Goal: Task Accomplishment & Management: Use online tool/utility

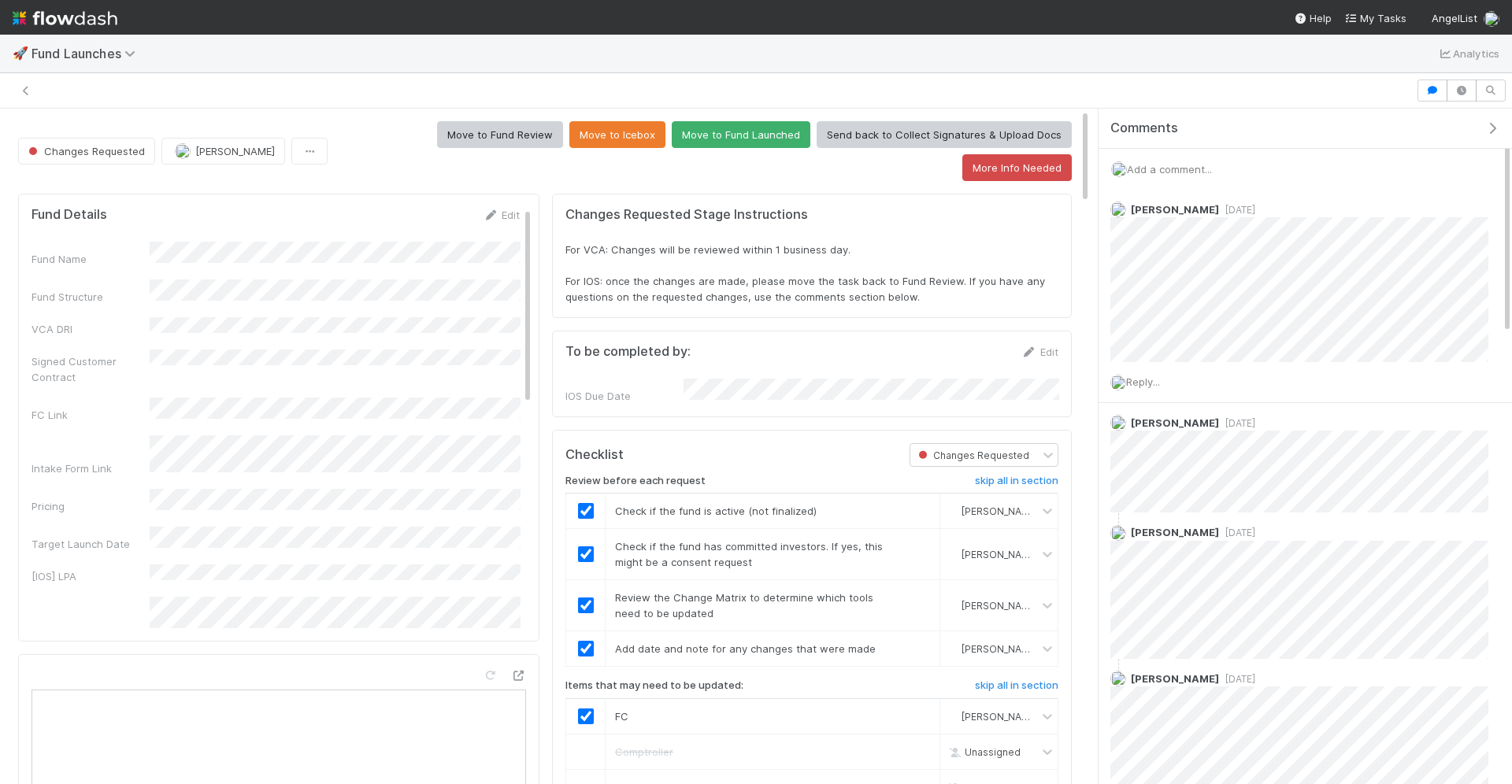
scroll to position [320, 1028]
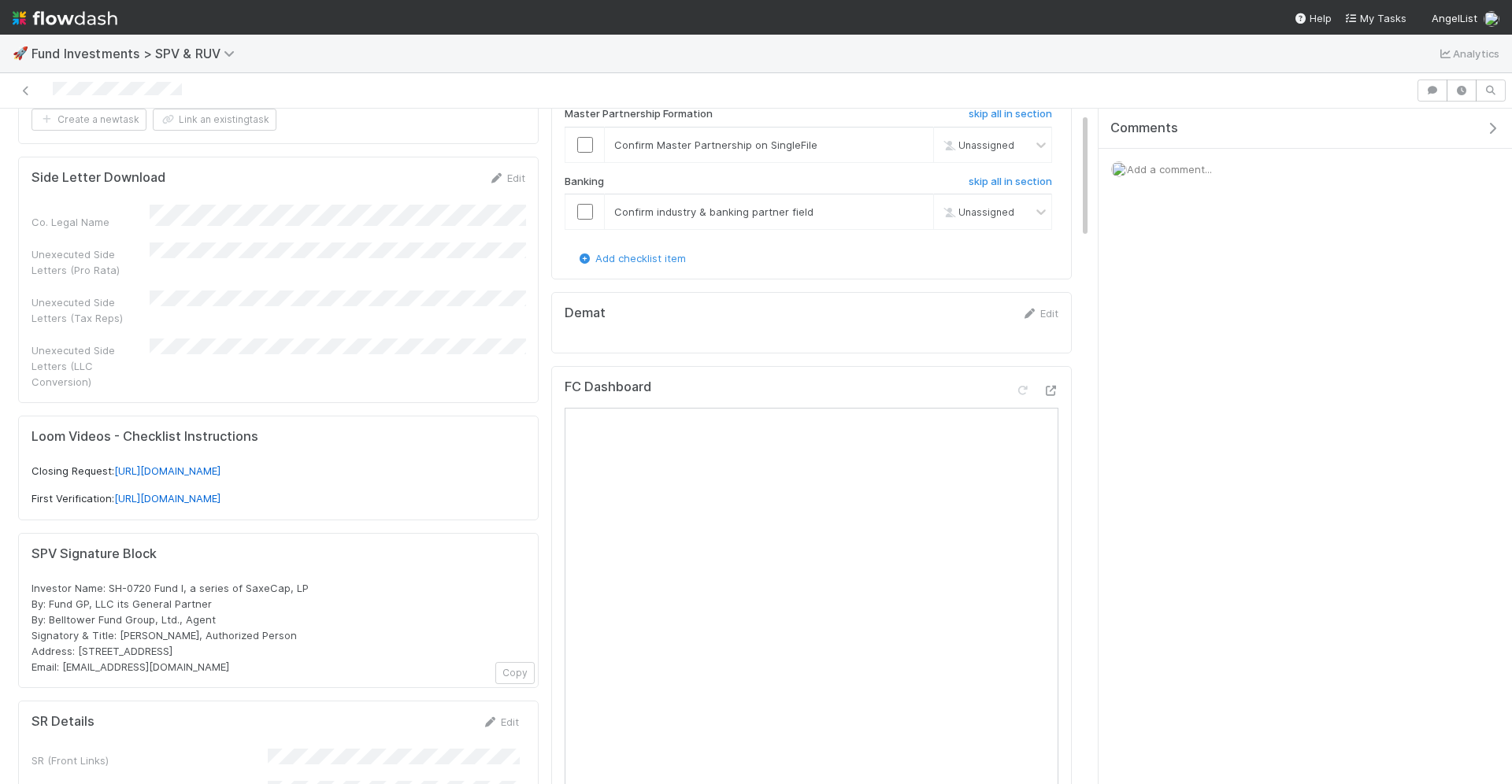
scroll to position [234, 0]
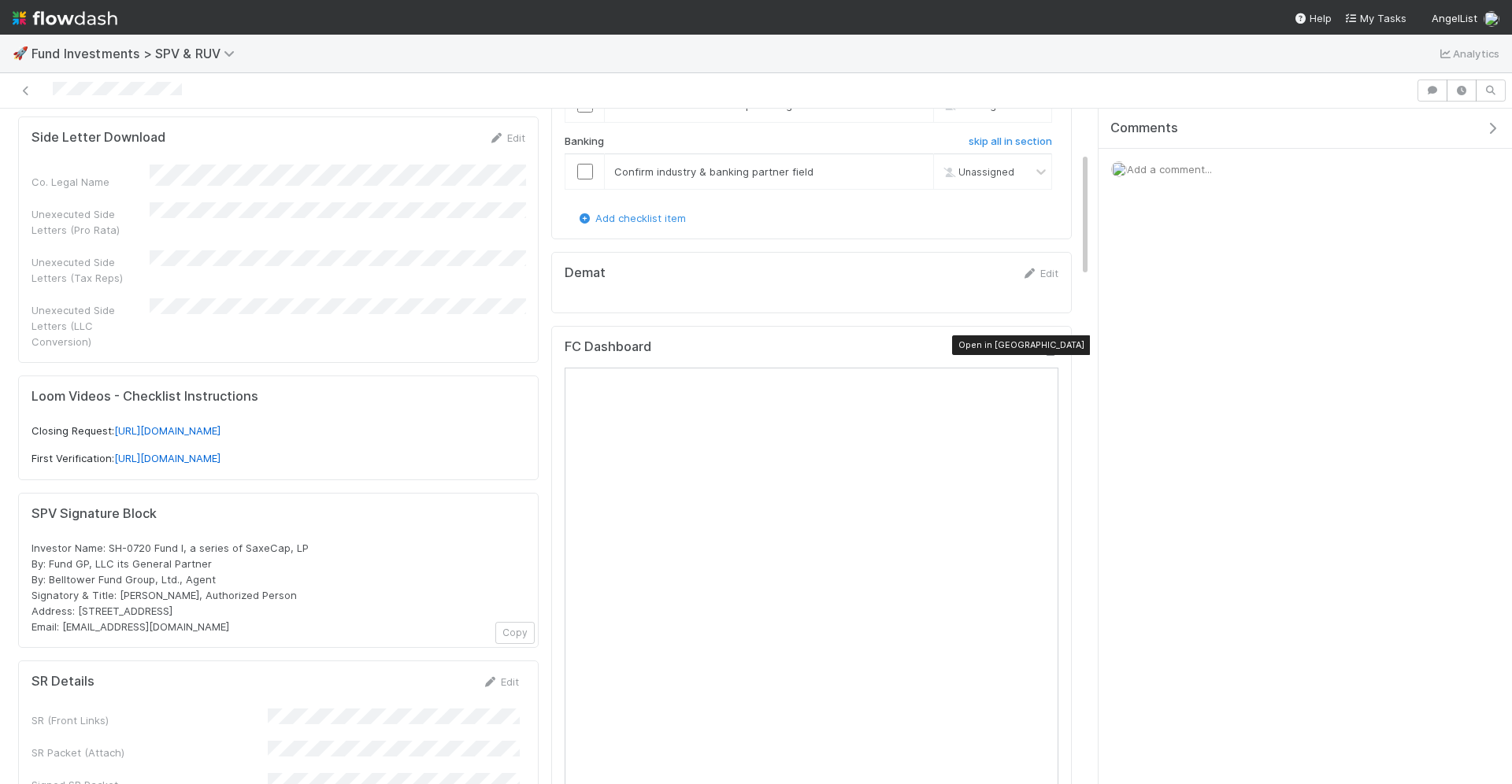
click at [1049, 346] on icon at bounding box center [1051, 351] width 16 height 10
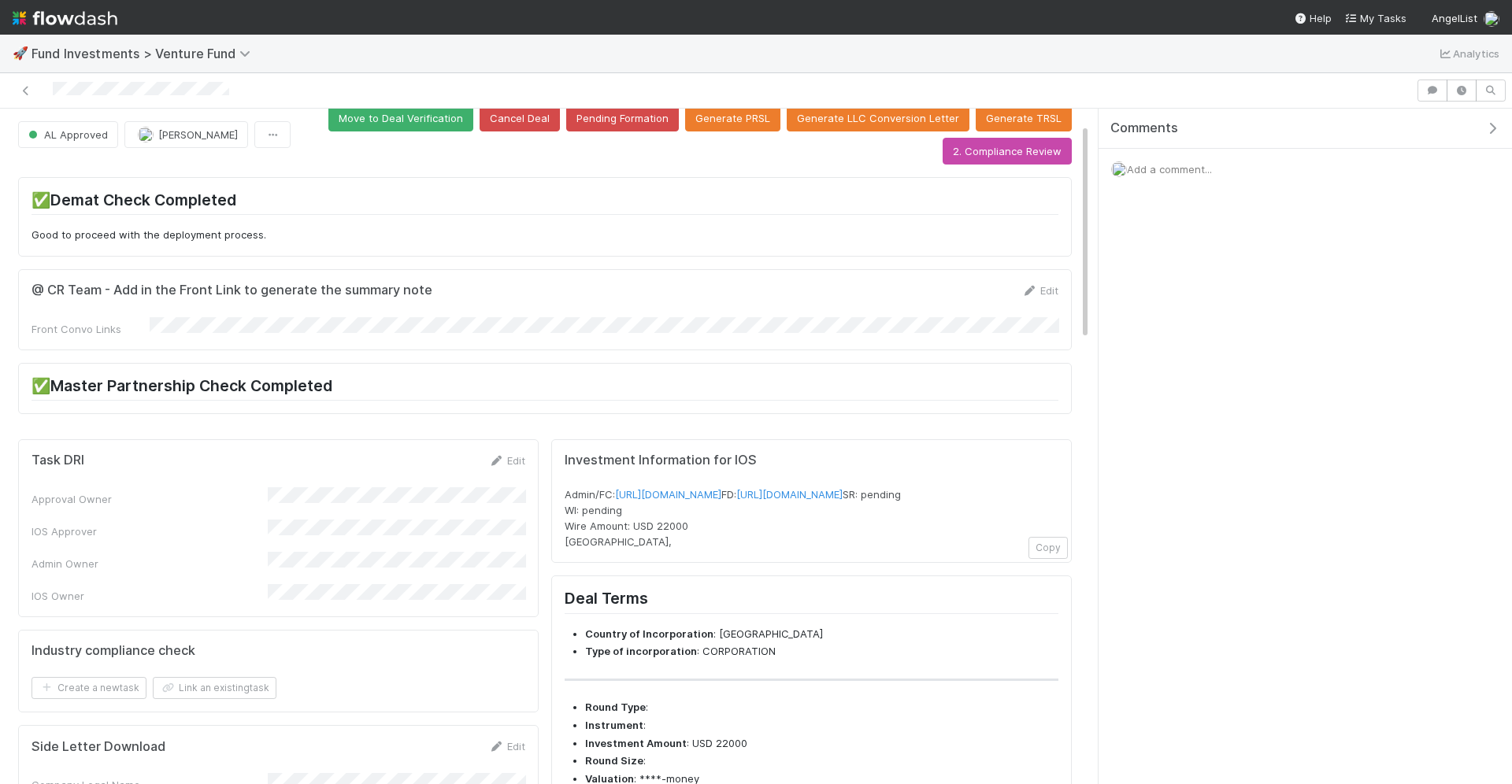
scroll to position [10, 0]
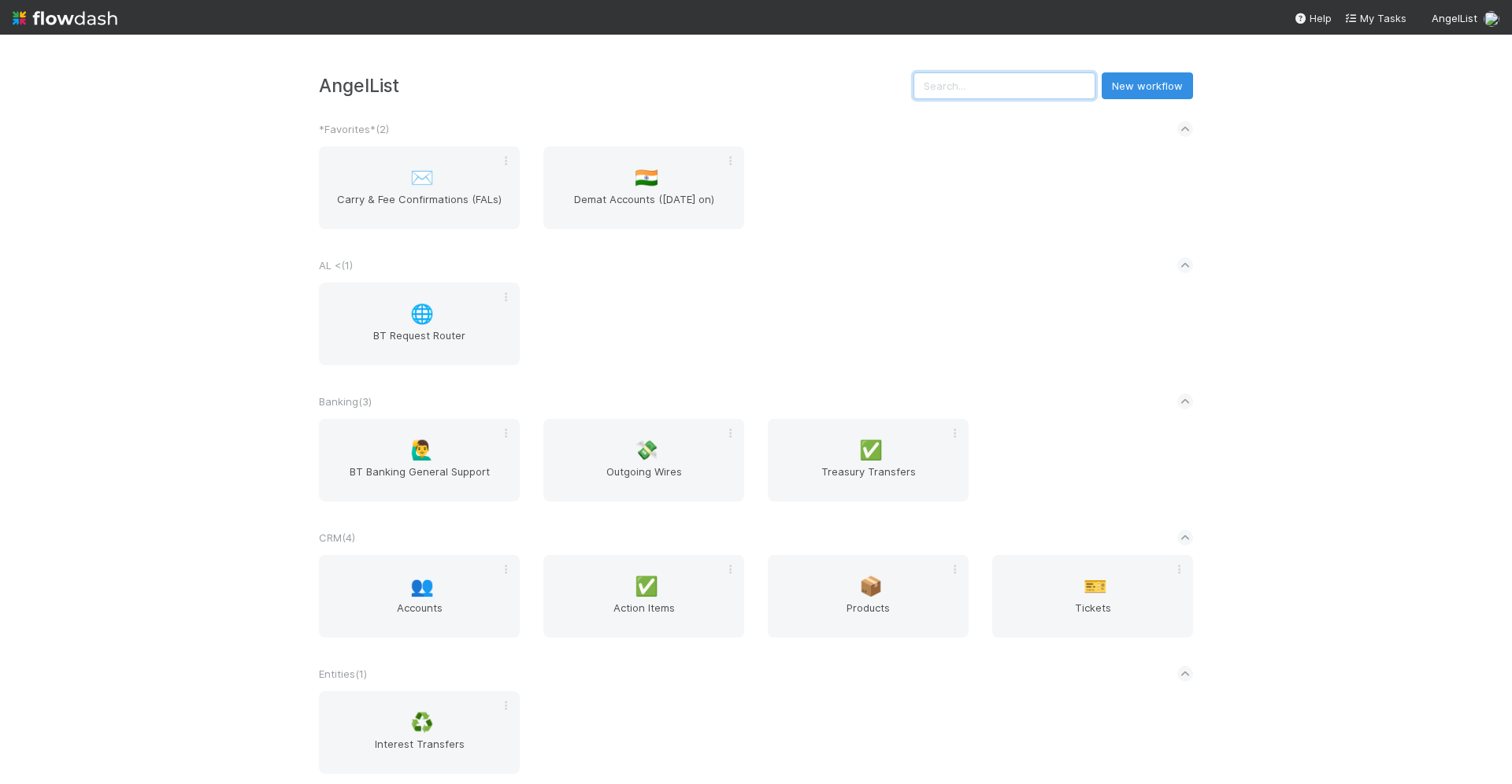
click at [1020, 88] on input "text" at bounding box center [1004, 86] width 182 height 27
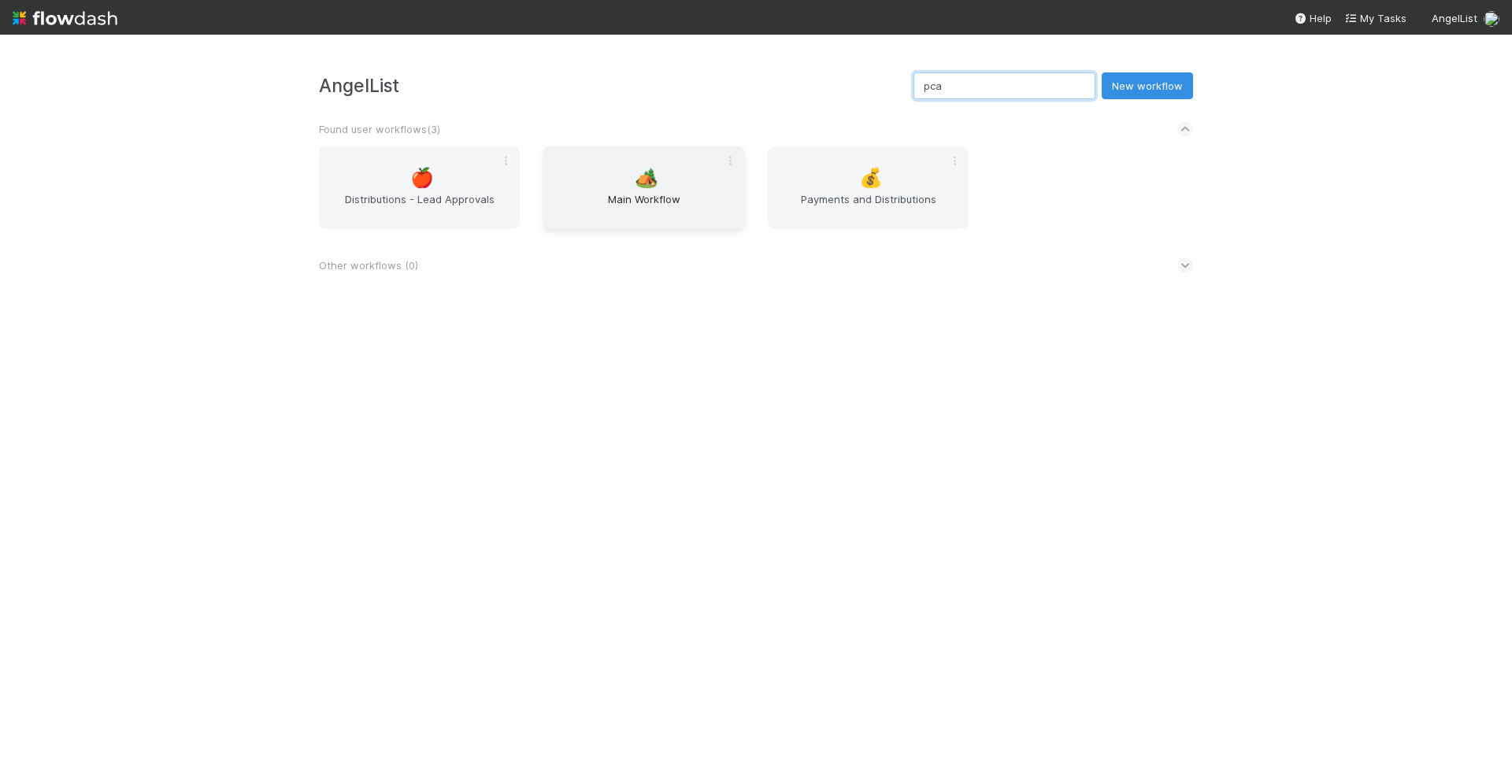
type input "pca"
click at [619, 210] on span "Main Workflow" at bounding box center [643, 207] width 188 height 31
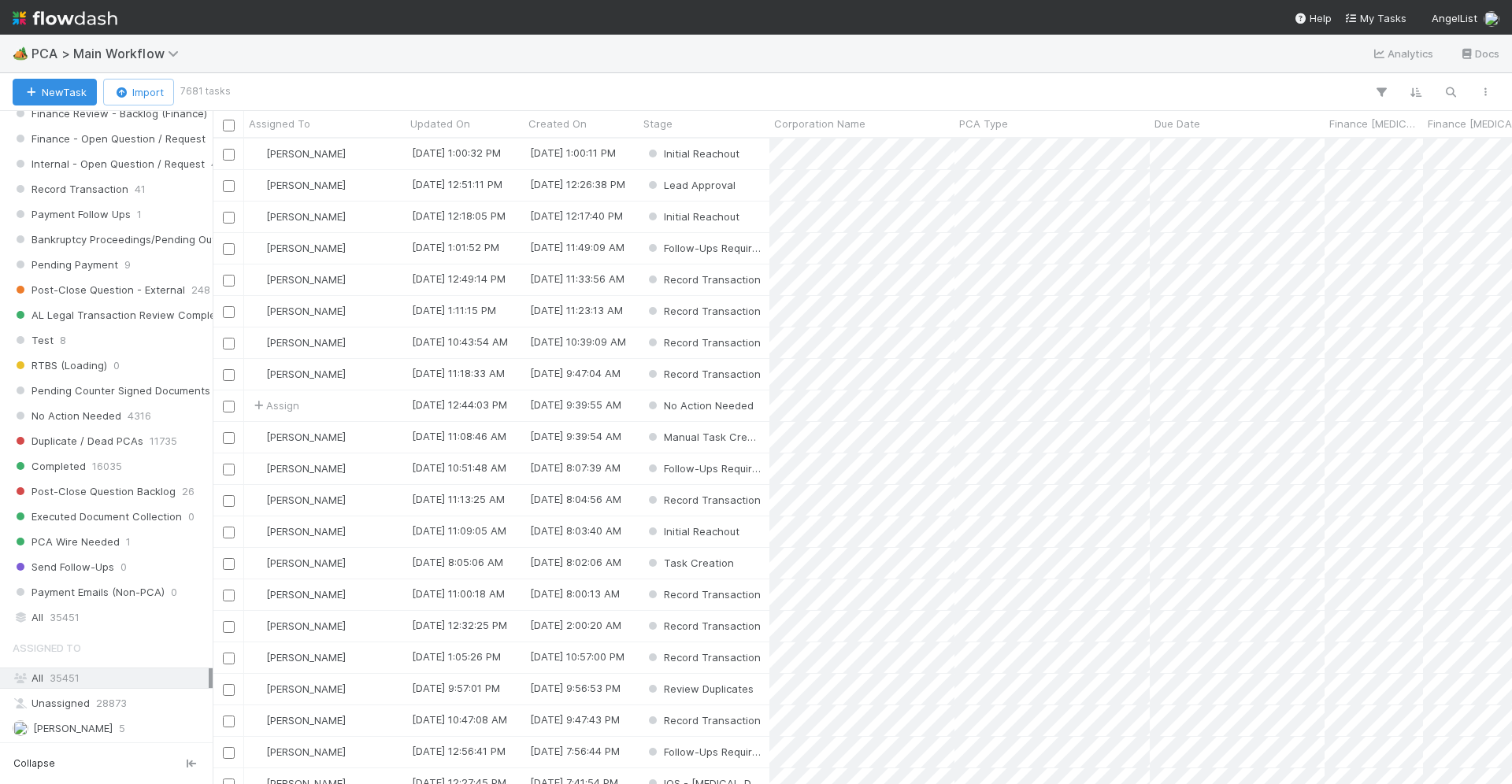
scroll to position [1434, 0]
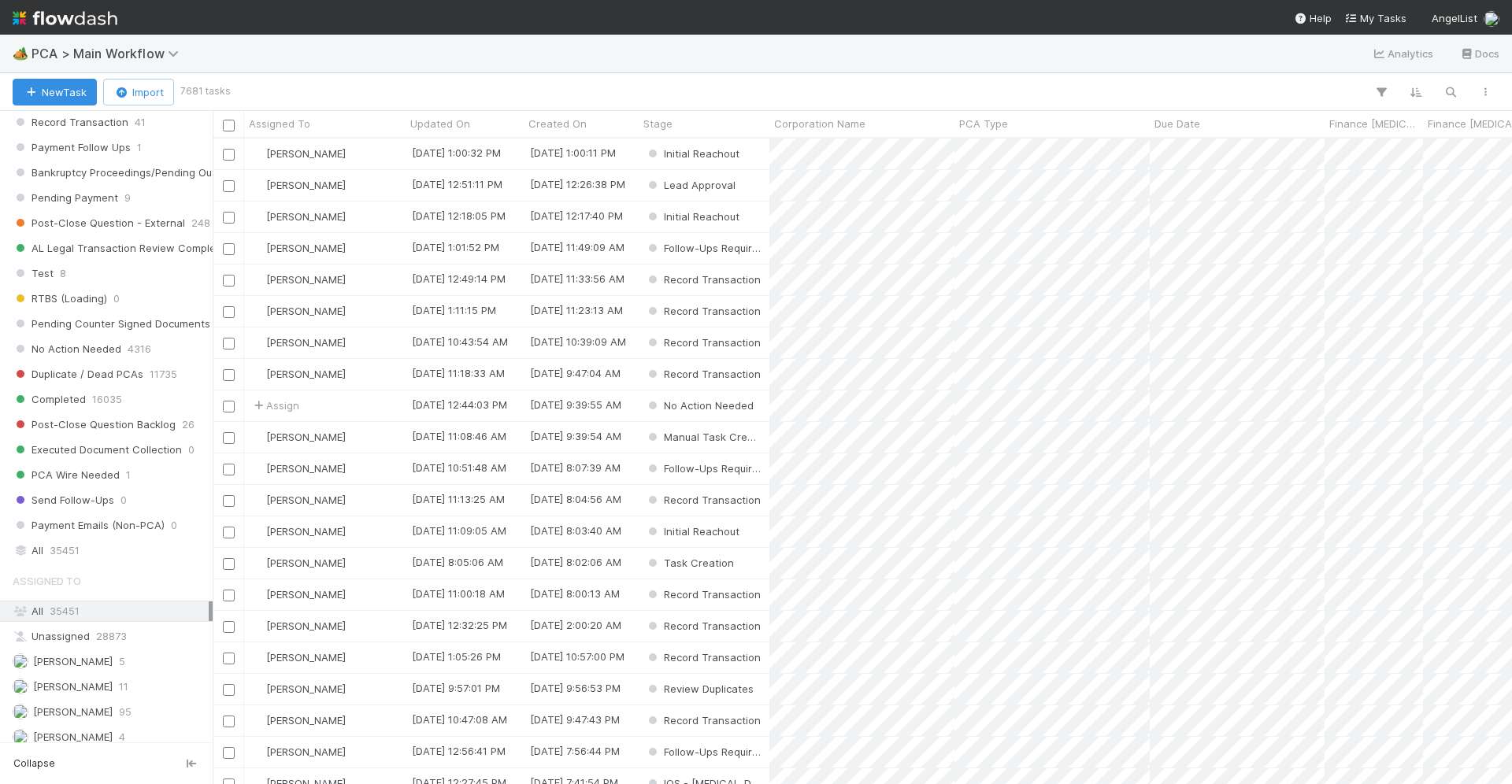
click at [83, 541] on div "All 35451" at bounding box center [111, 550] width 196 height 20
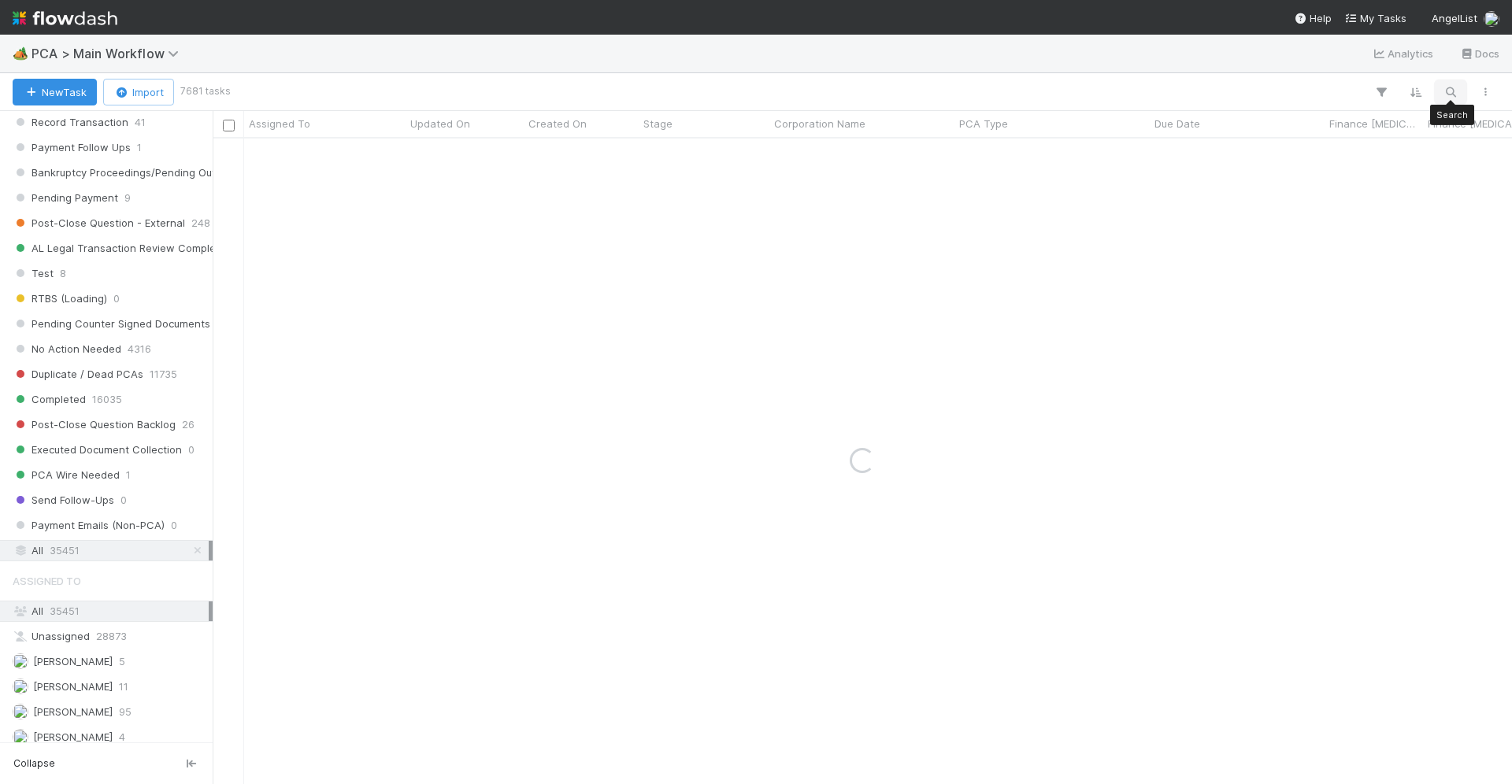
click at [1448, 91] on icon "button" at bounding box center [1450, 92] width 16 height 14
type input "quartr"
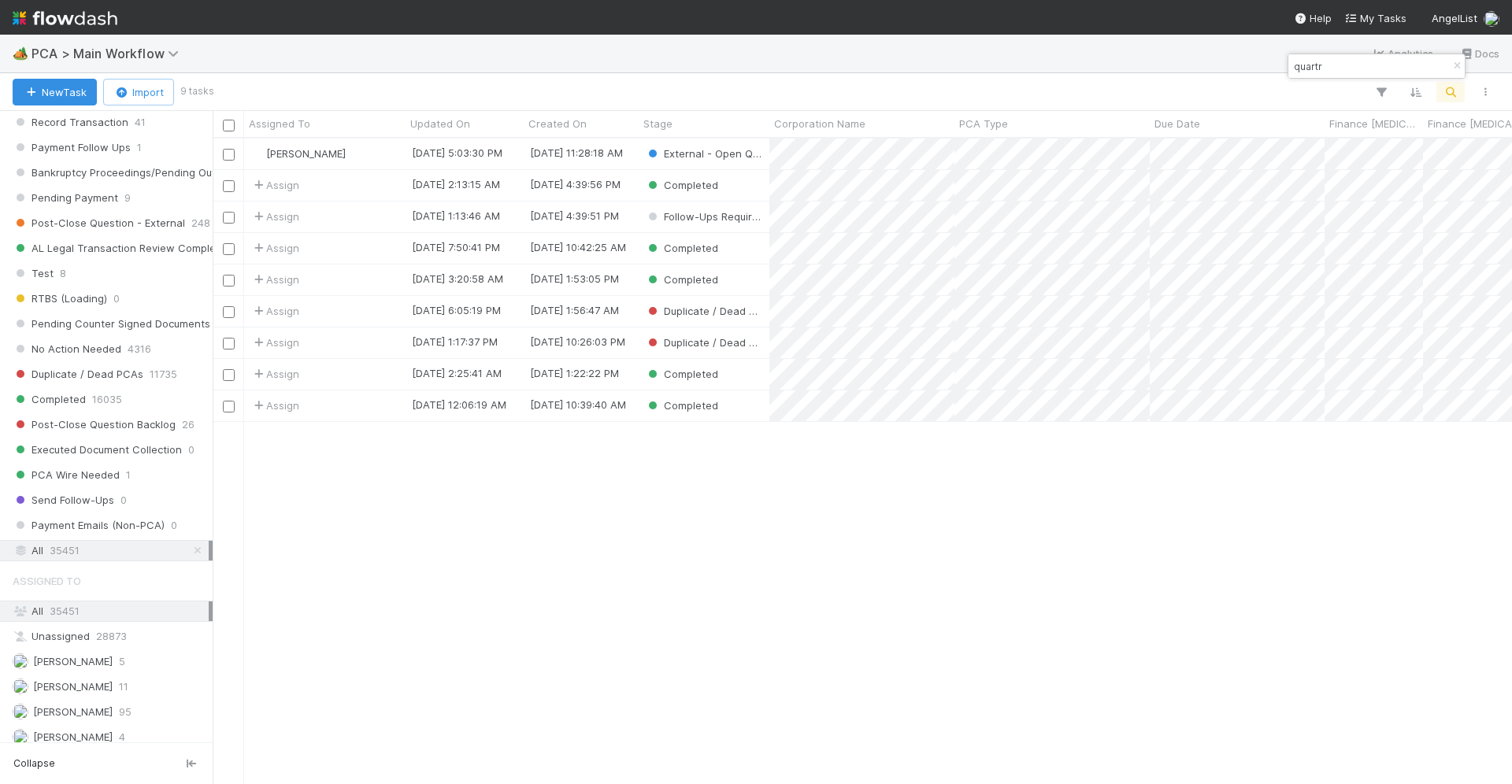
scroll to position [647, 1300]
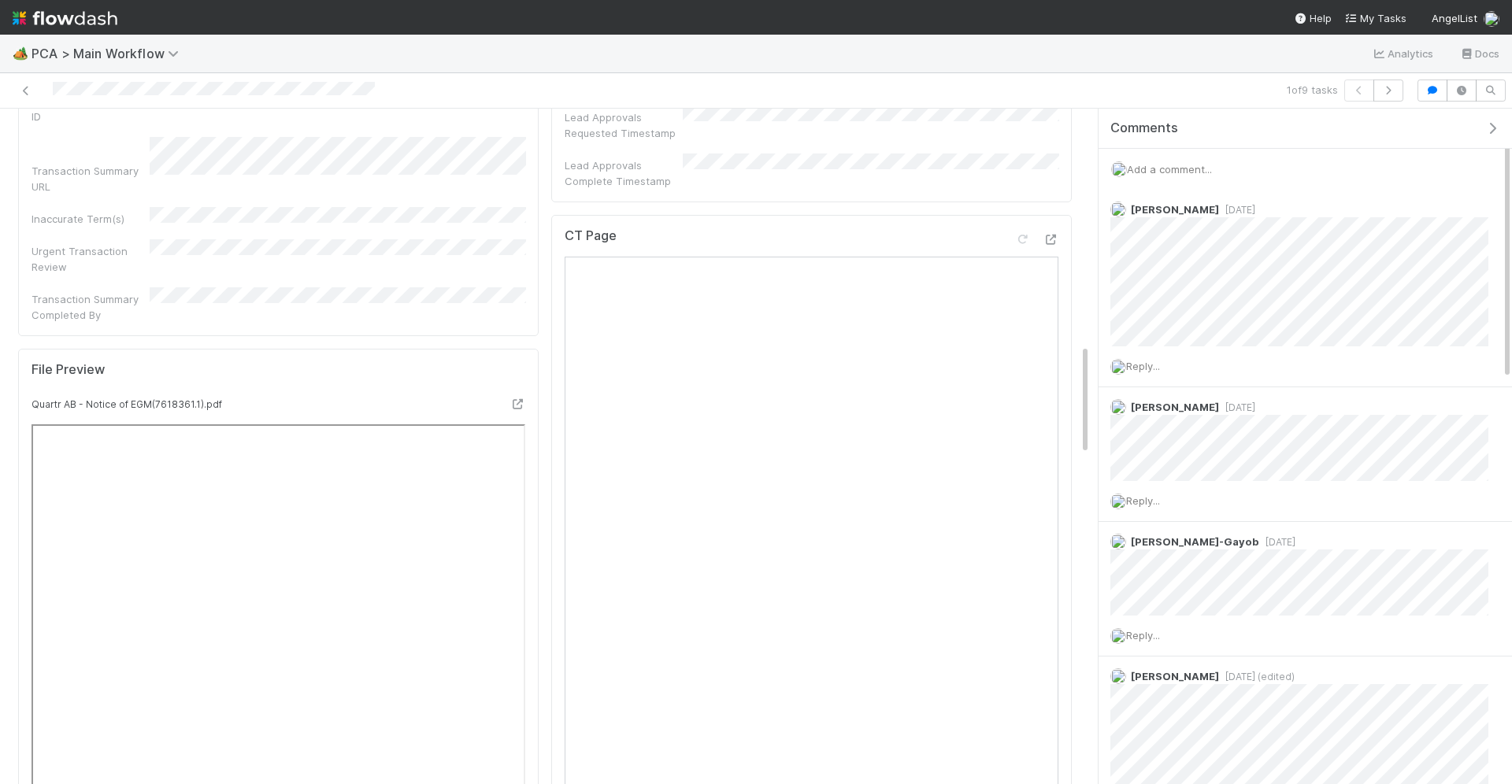
scroll to position [867, 0]
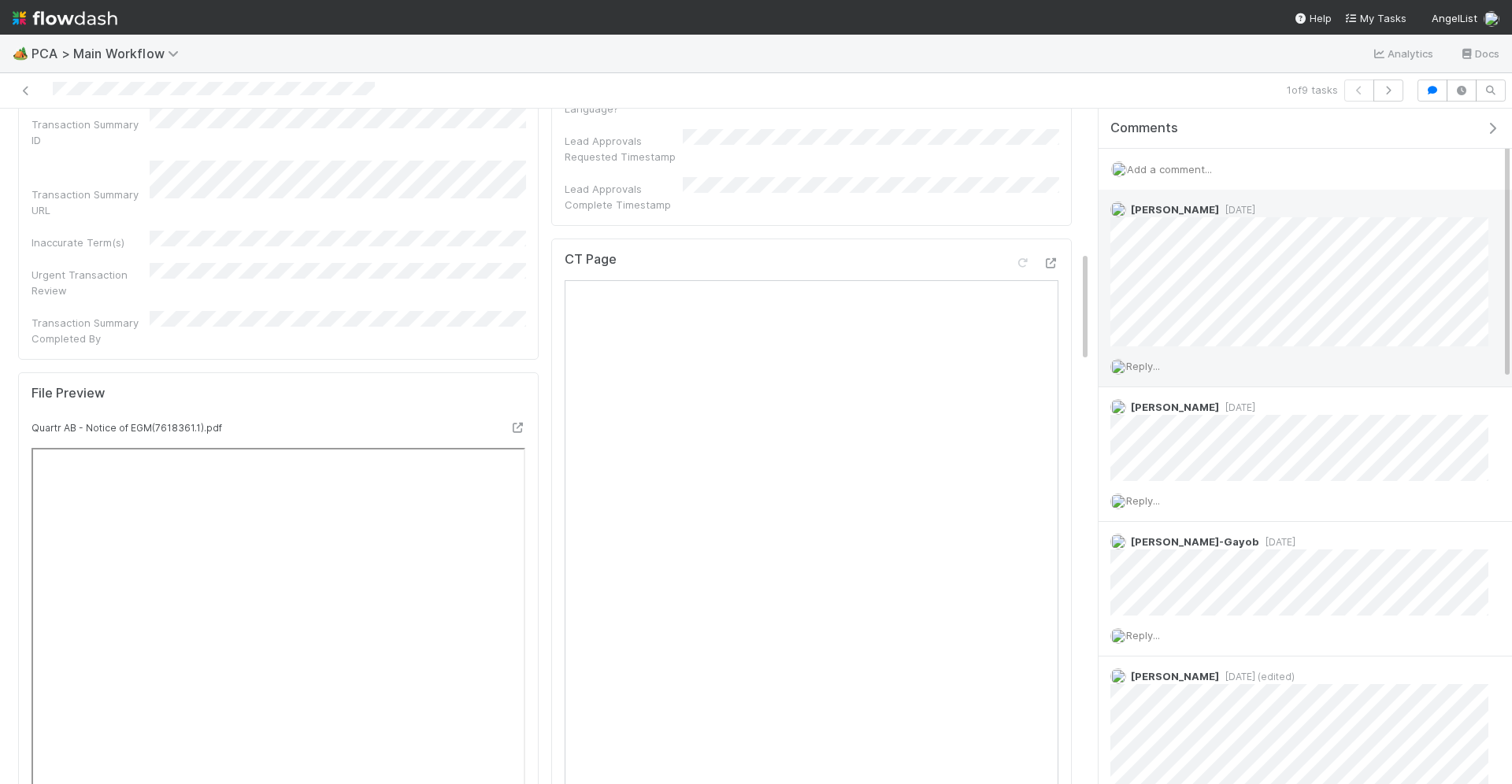
click at [1148, 360] on span "Reply..." at bounding box center [1143, 366] width 34 height 12
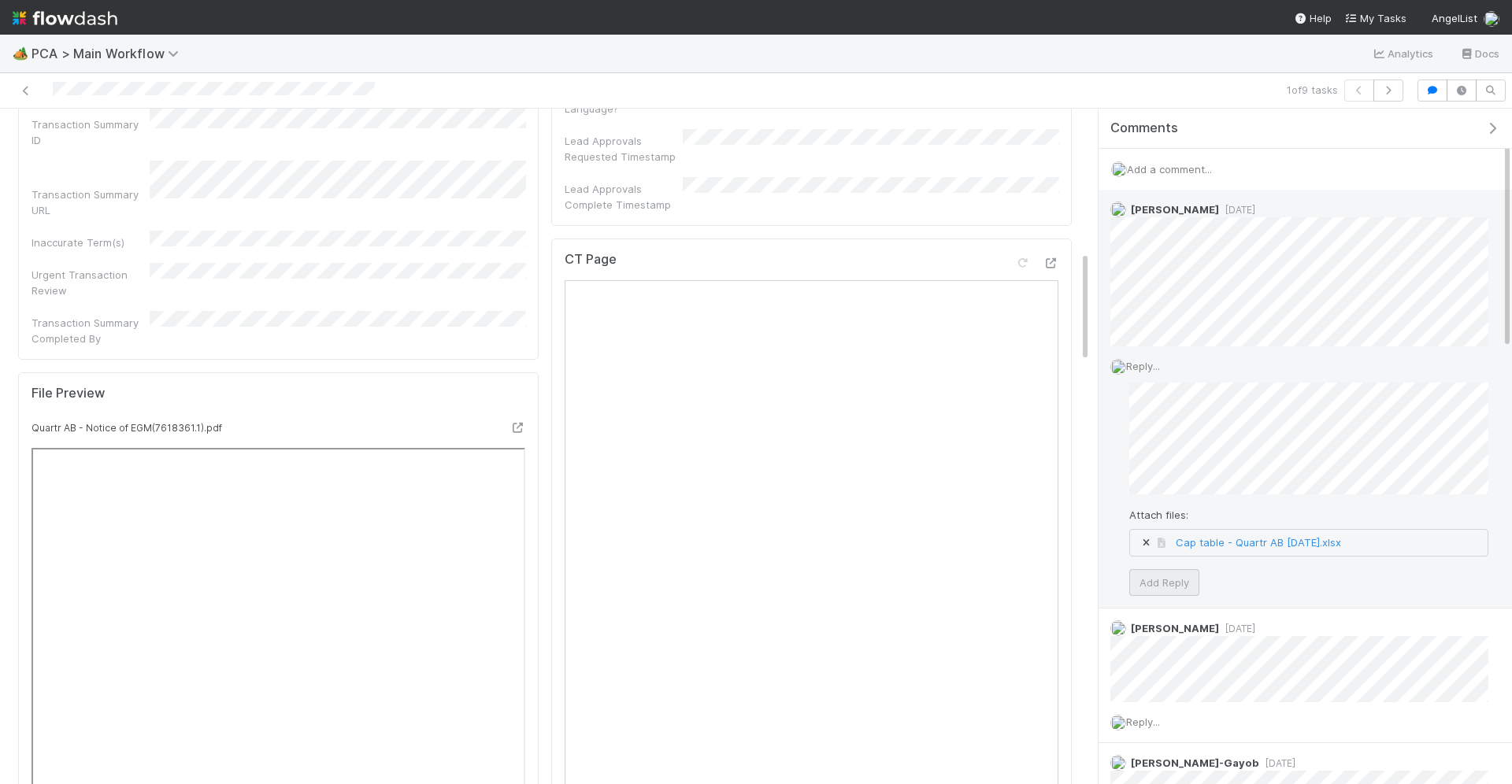
click at [1153, 574] on div "Attach files: Cap table - Quartr AB 14 August 2025.xlsx Add Reply" at bounding box center [1309, 489] width 359 height 213
click at [1153, 574] on button "Add Reply" at bounding box center [1164, 582] width 70 height 27
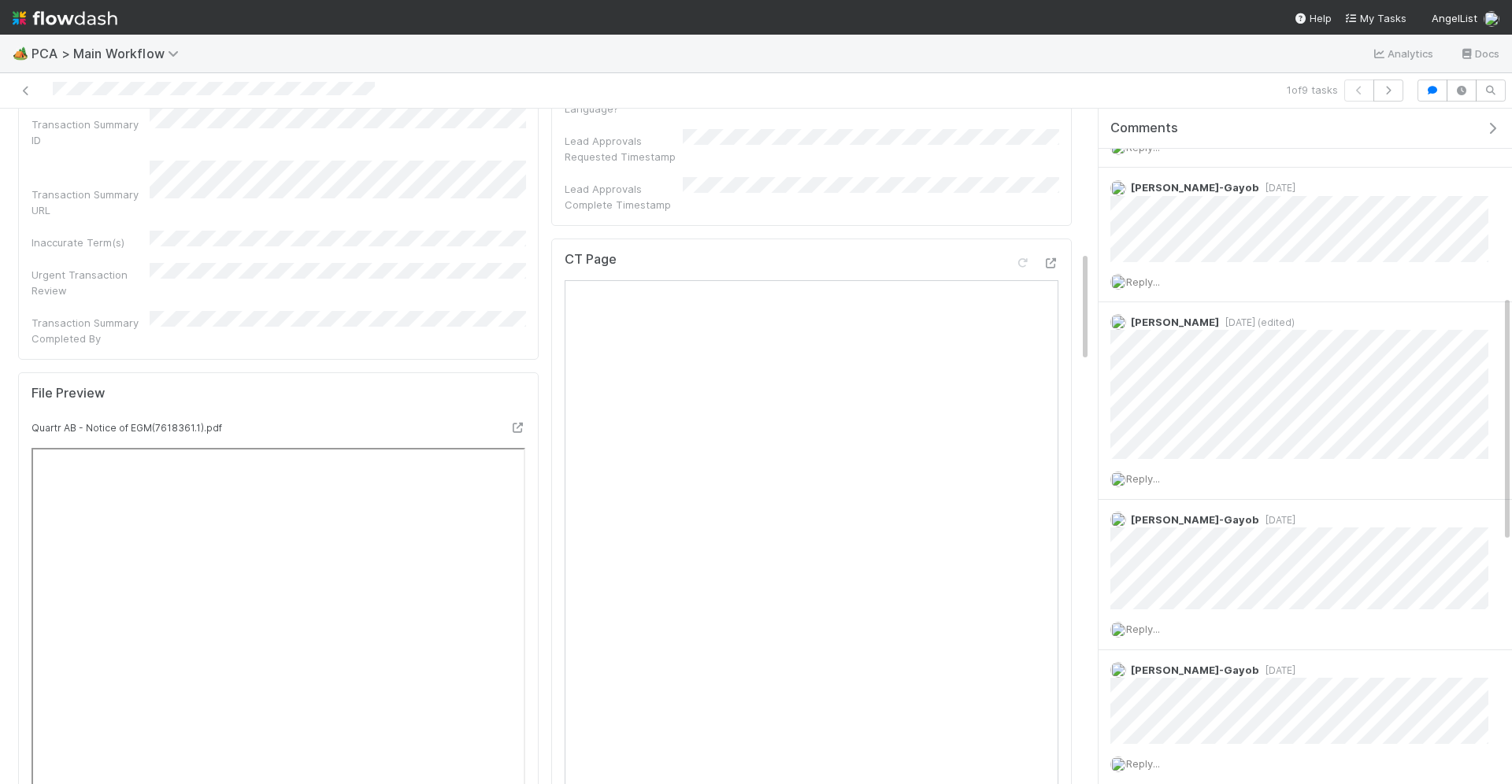
scroll to position [516, 0]
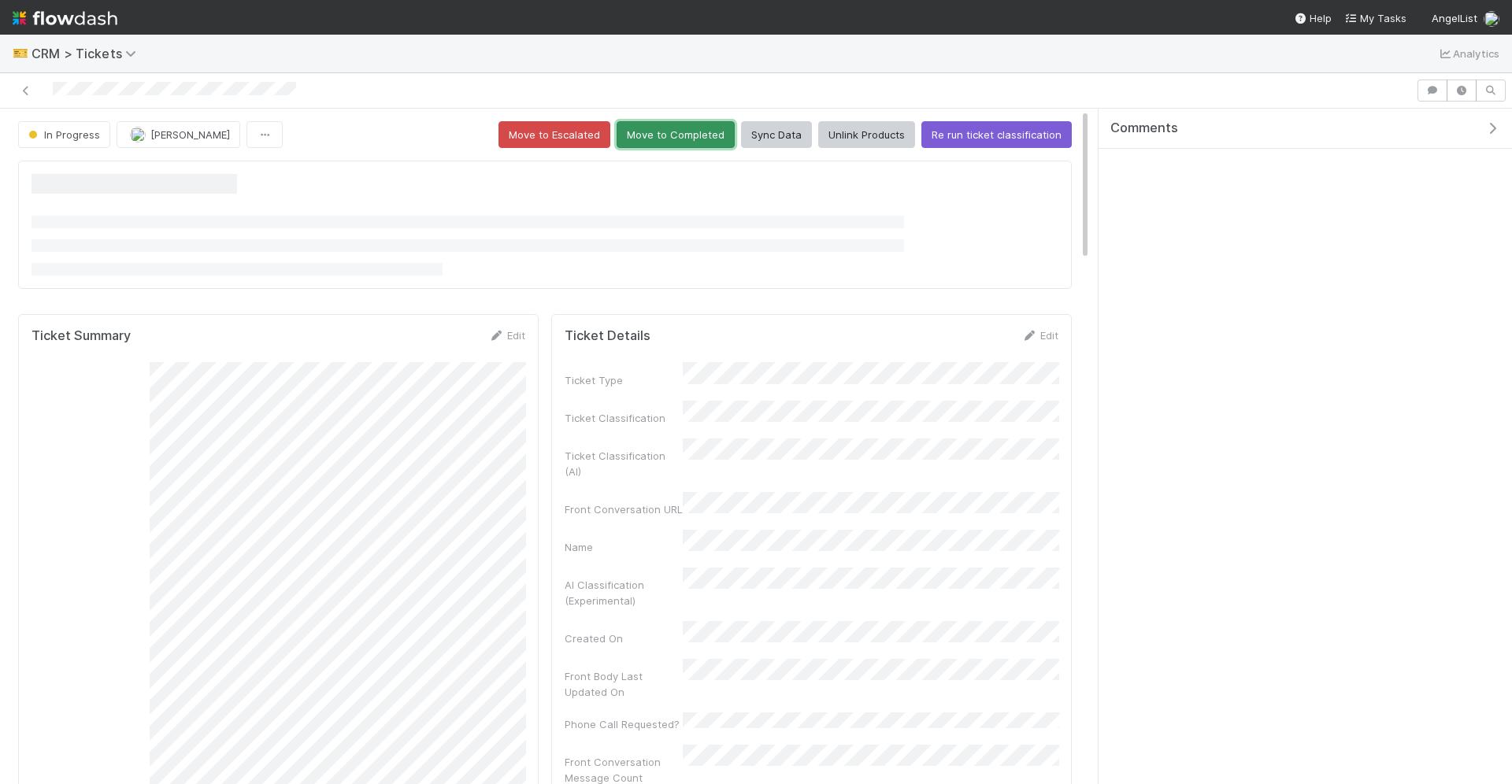
click at [693, 136] on button "Move to Completed" at bounding box center [675, 135] width 118 height 27
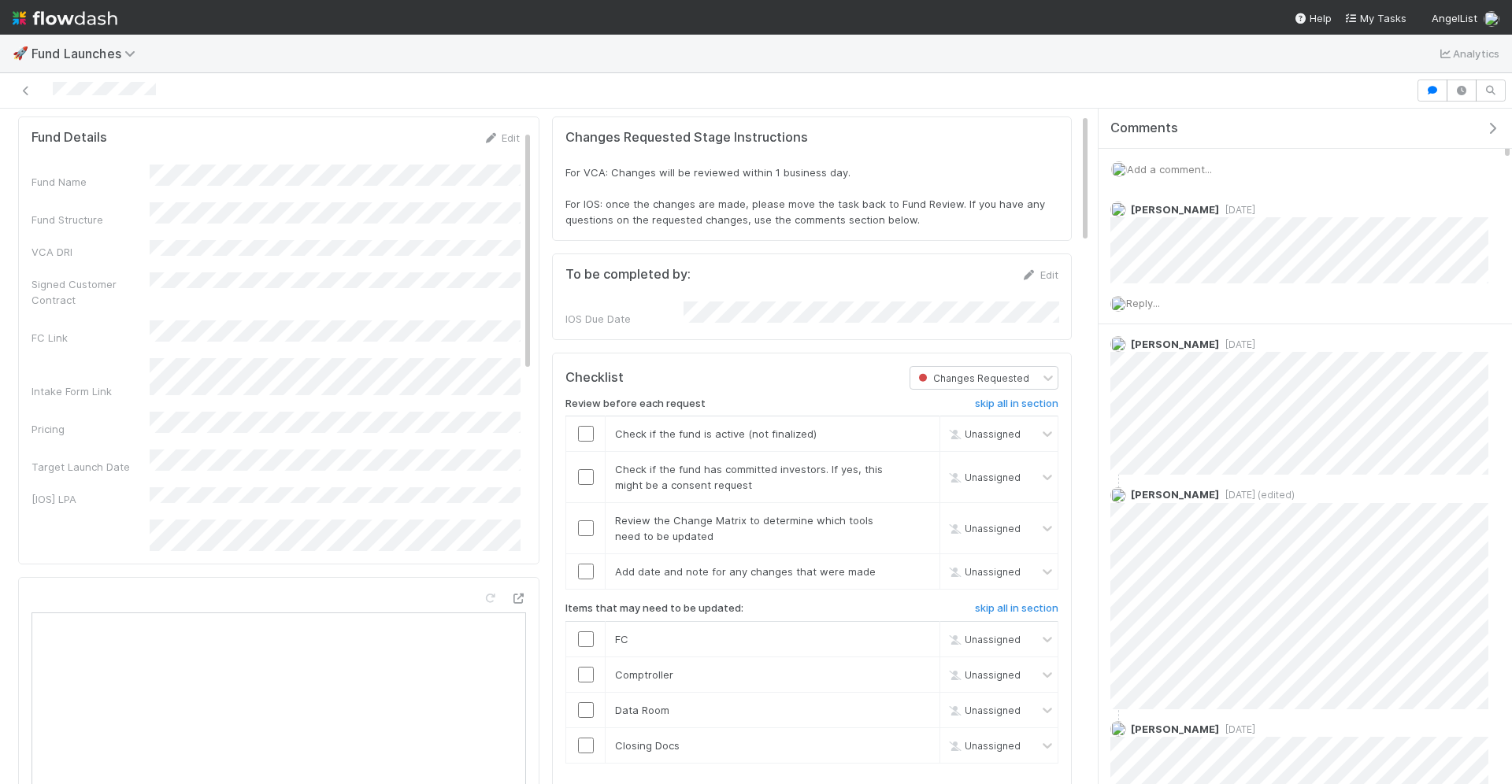
scroll to position [78, 0]
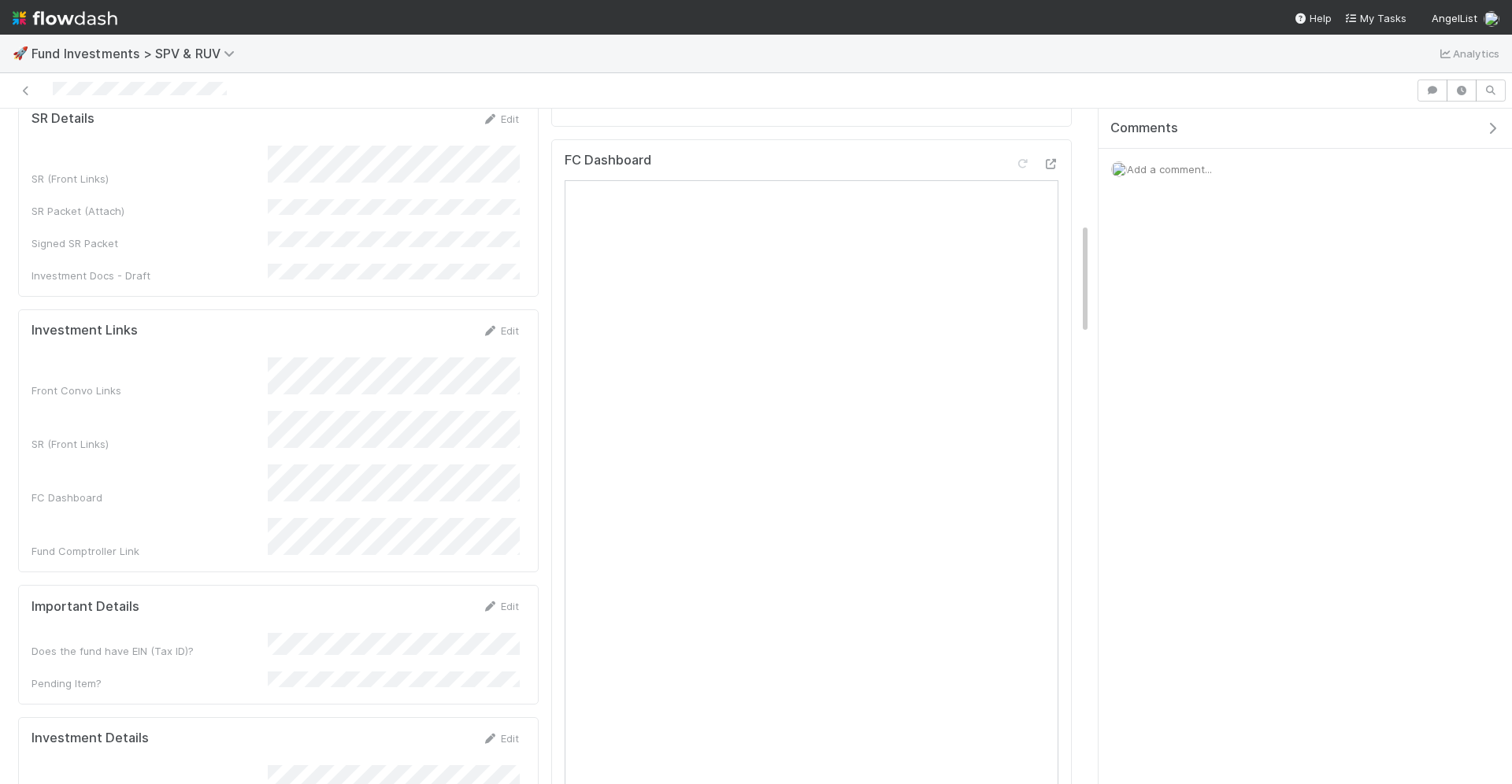
scroll to position [646, 0]
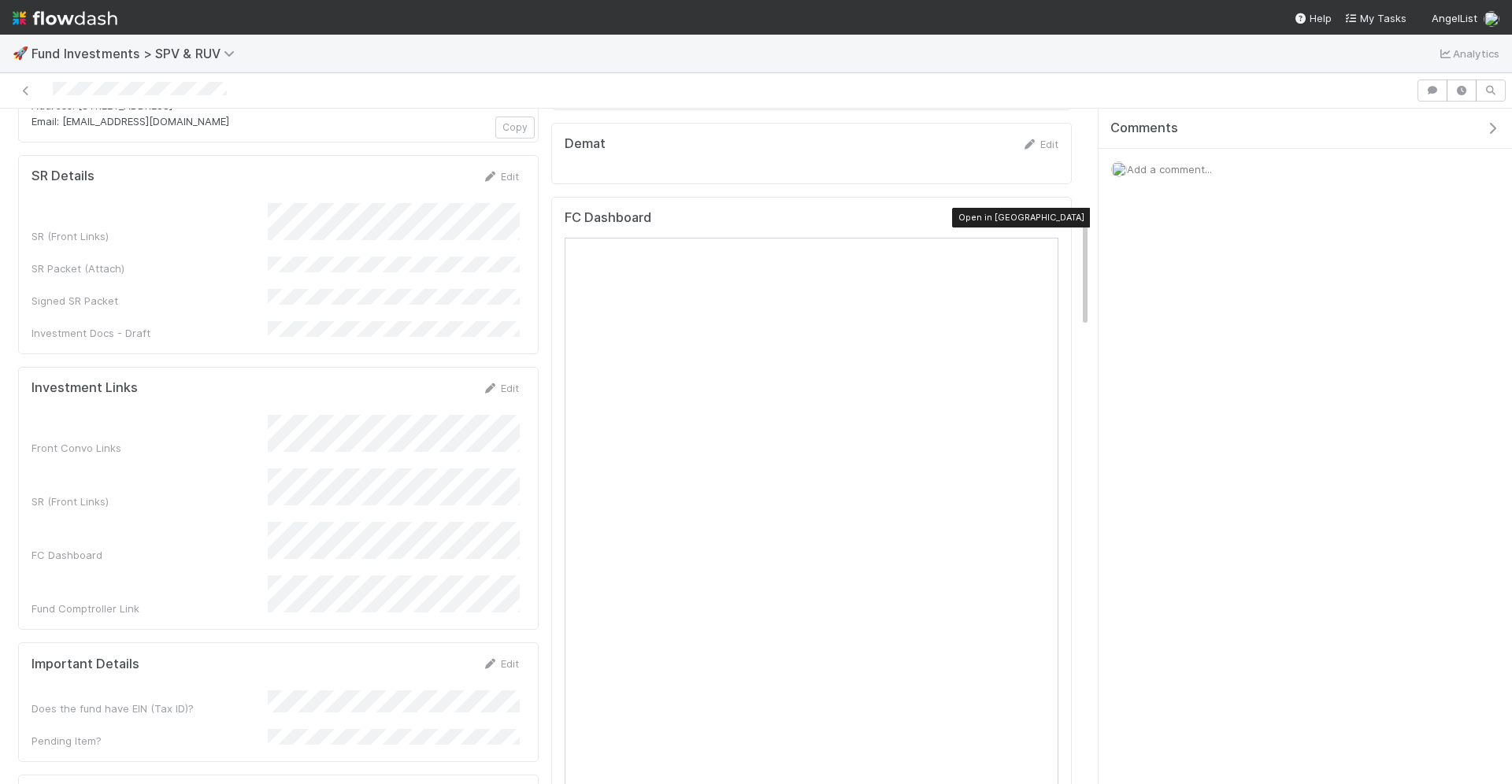
click at [1051, 217] on icon at bounding box center [1051, 221] width 16 height 10
